Goal: Information Seeking & Learning: Learn about a topic

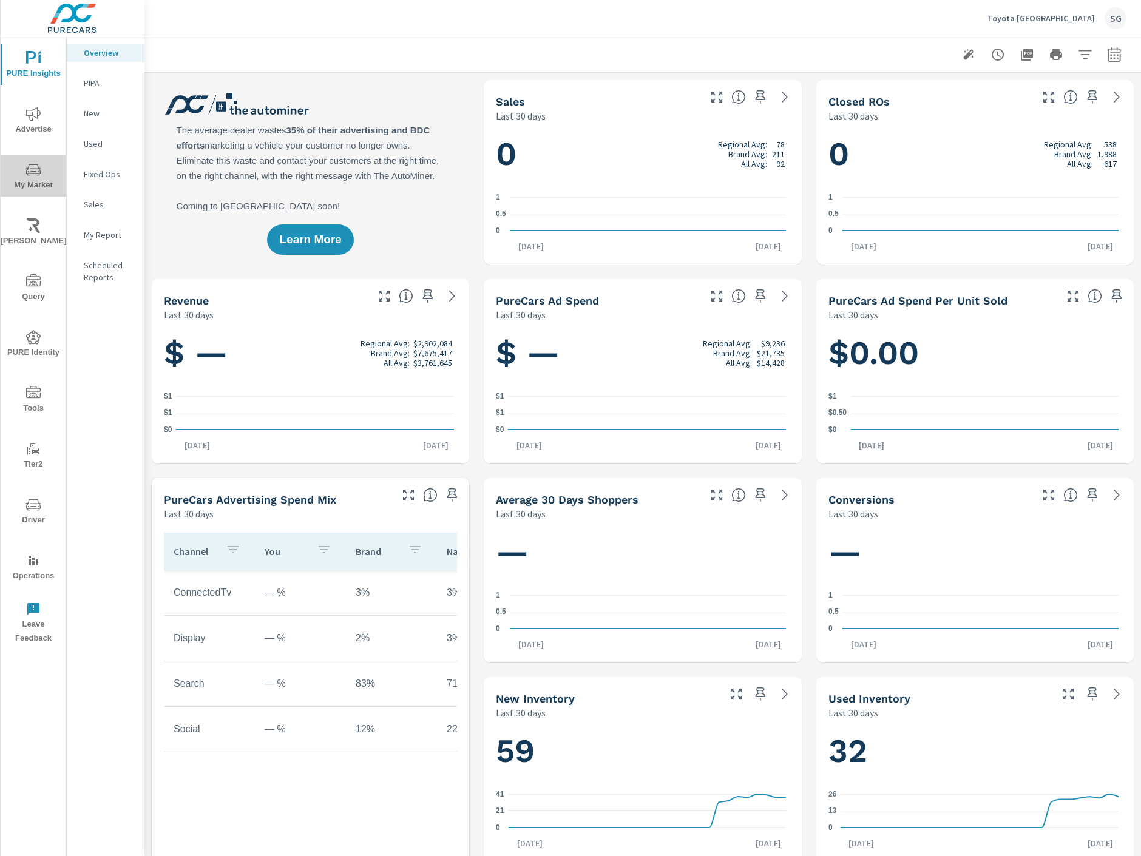
click at [33, 169] on icon "nav menu" at bounding box center [33, 170] width 15 height 15
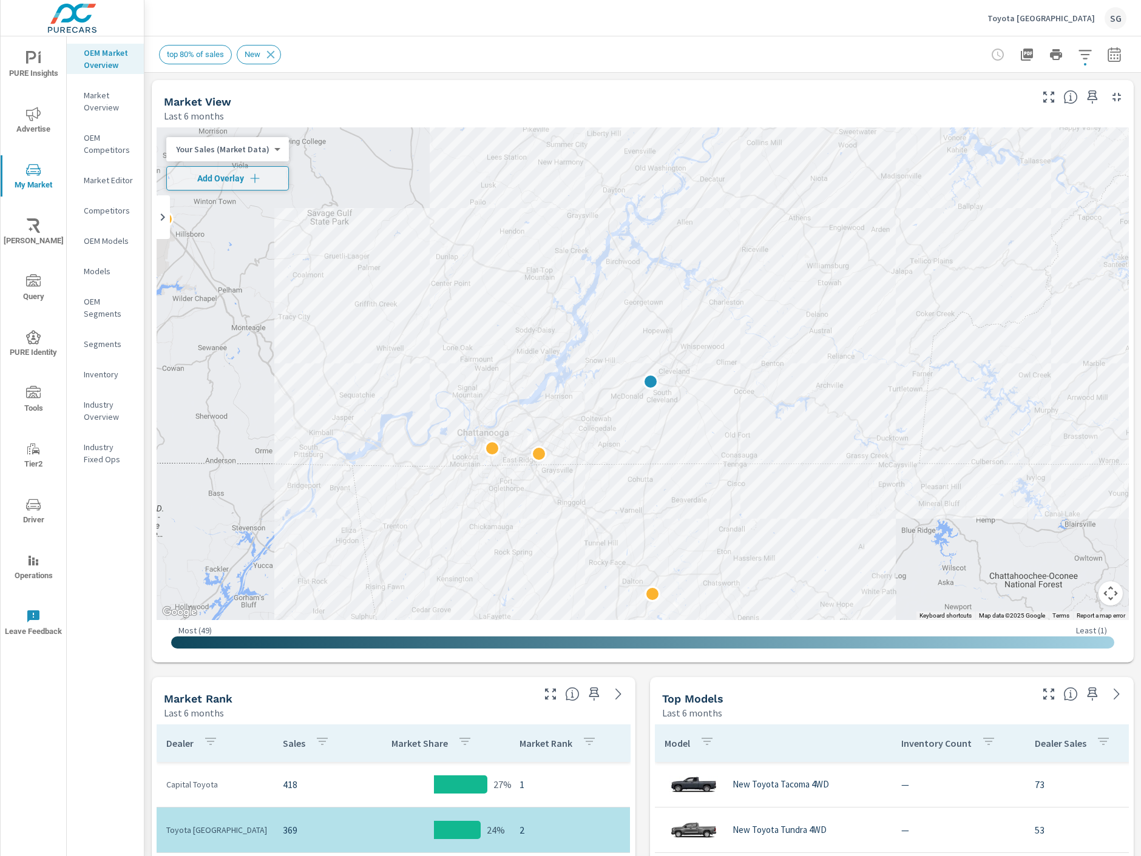
click at [100, 375] on p "Inventory" at bounding box center [109, 374] width 50 height 12
